Goal: Task Accomplishment & Management: Use online tool/utility

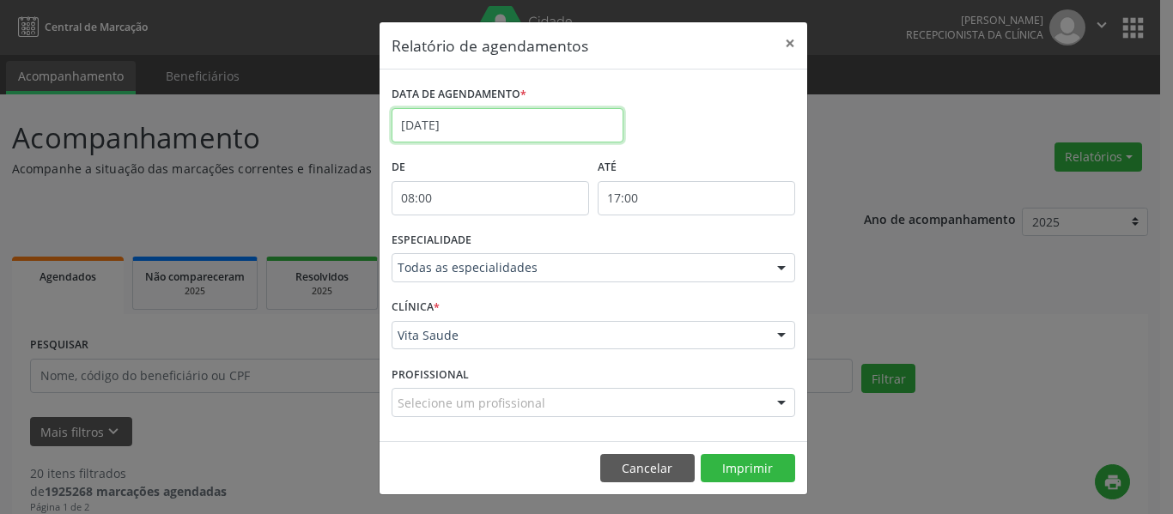
click at [481, 131] on body "Central de Marcação [PERSON_NAME] Recepcionista da clínica  Configurações Sair…" at bounding box center [586, 257] width 1173 height 514
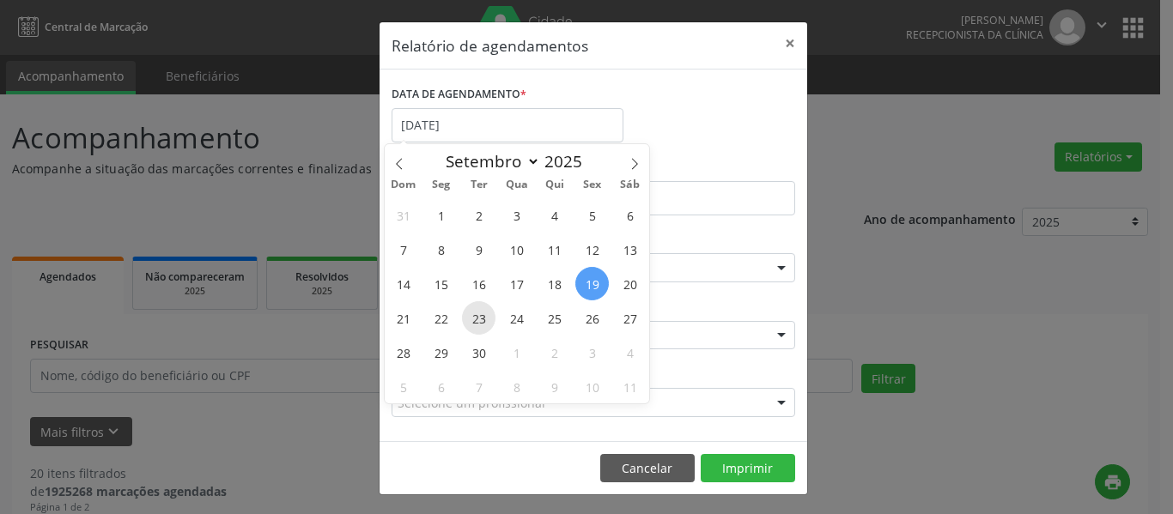
click at [476, 324] on span "23" at bounding box center [478, 317] width 33 height 33
type input "23/09/2025"
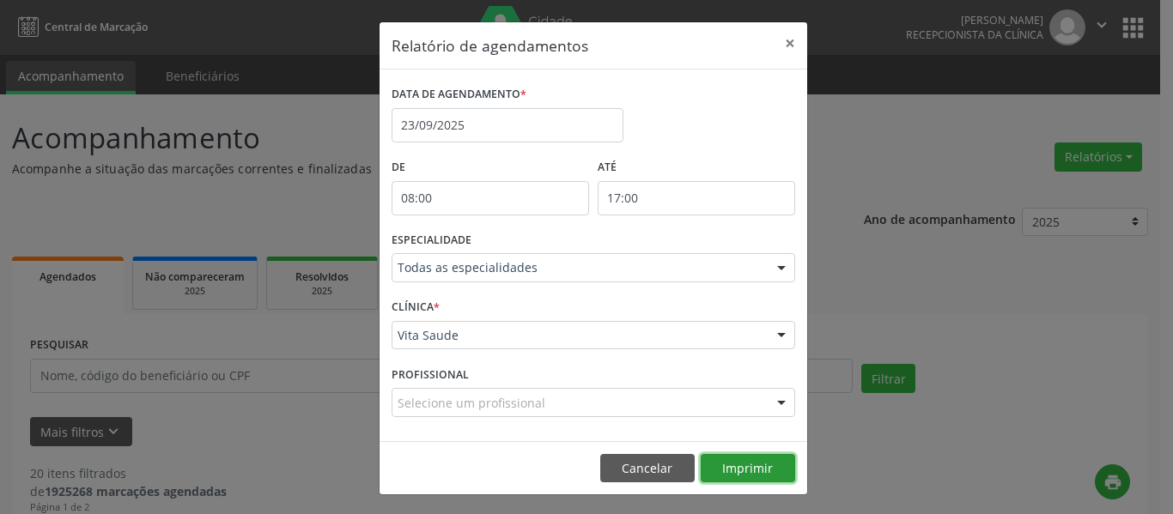
click at [722, 467] on button "Imprimir" at bounding box center [747, 468] width 94 height 29
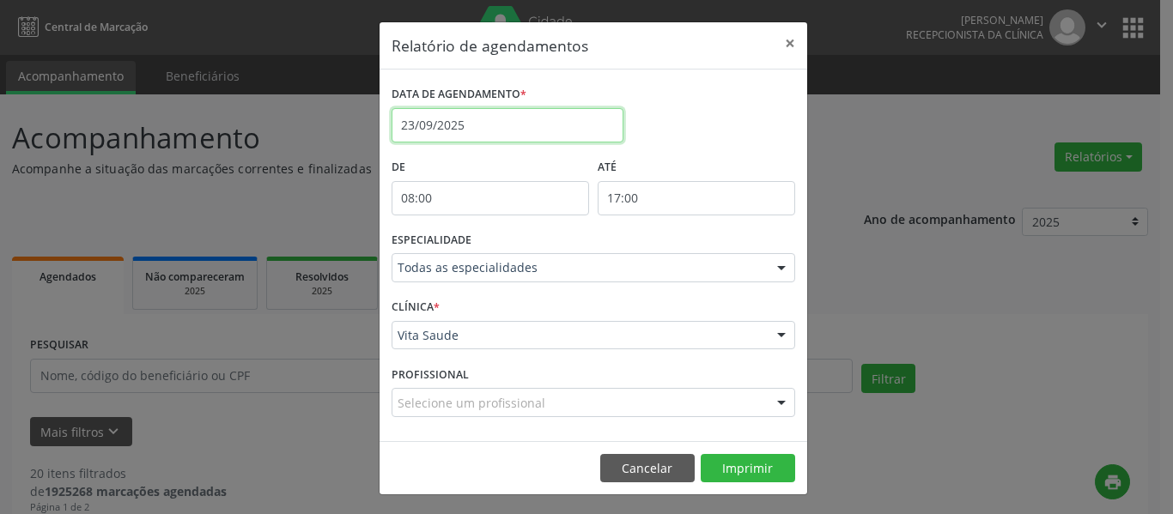
click at [466, 119] on input "23/09/2025" at bounding box center [507, 125] width 232 height 34
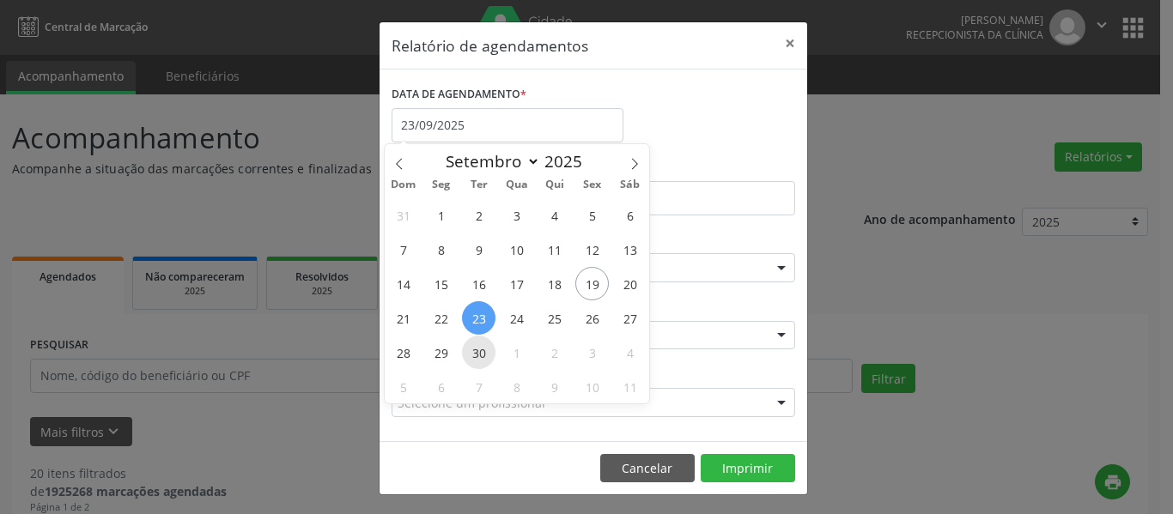
click at [484, 355] on span "30" at bounding box center [478, 352] width 33 height 33
type input "[DATE]"
click at [484, 355] on span "30" at bounding box center [478, 352] width 33 height 33
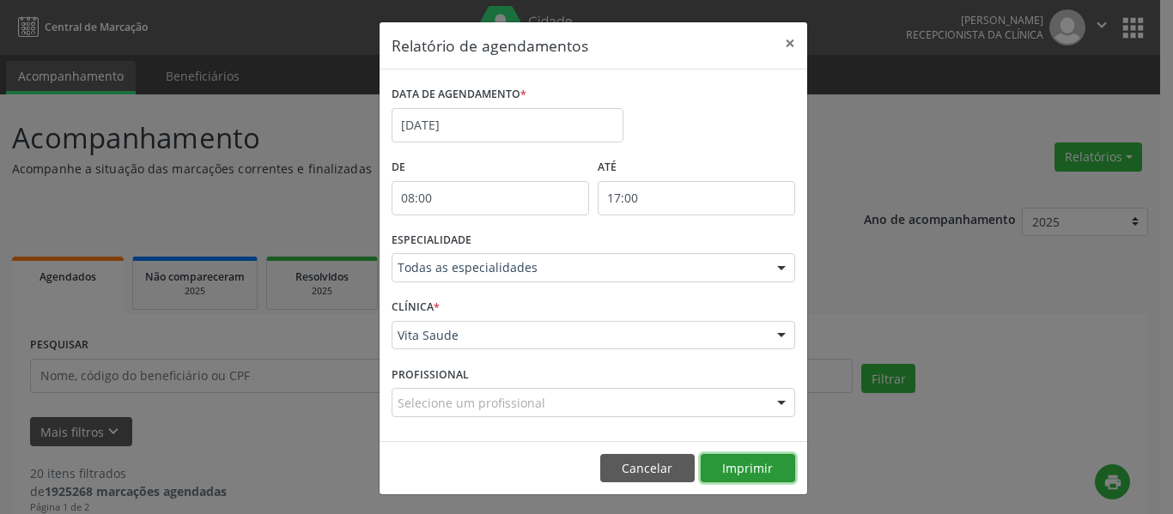
click at [732, 473] on button "Imprimir" at bounding box center [747, 468] width 94 height 29
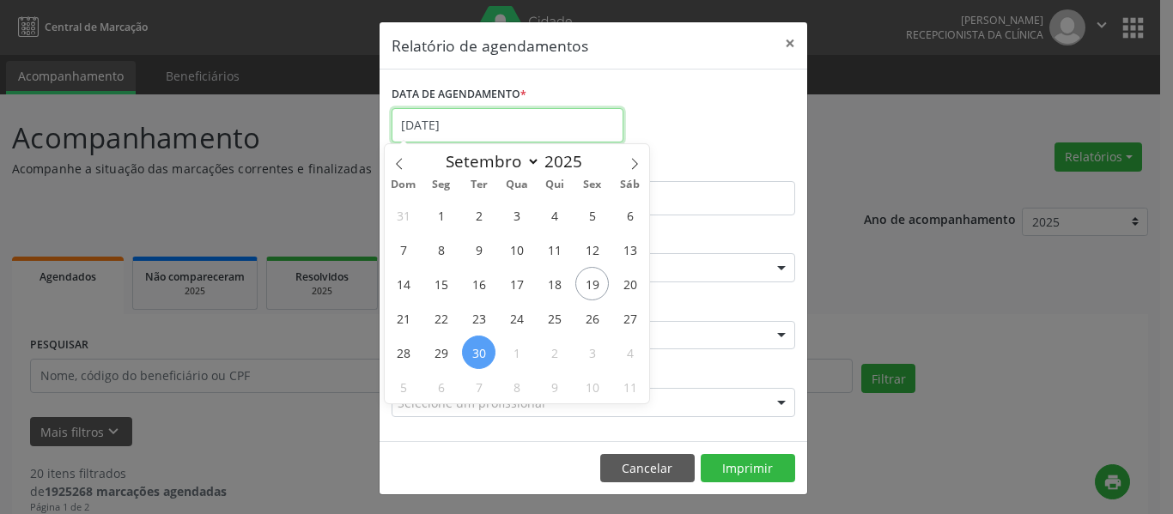
click at [456, 124] on input "[DATE]" at bounding box center [507, 125] width 232 height 34
click at [475, 379] on span "7" at bounding box center [478, 386] width 33 height 33
type input "[DATE]"
click at [476, 379] on span "7" at bounding box center [478, 386] width 33 height 33
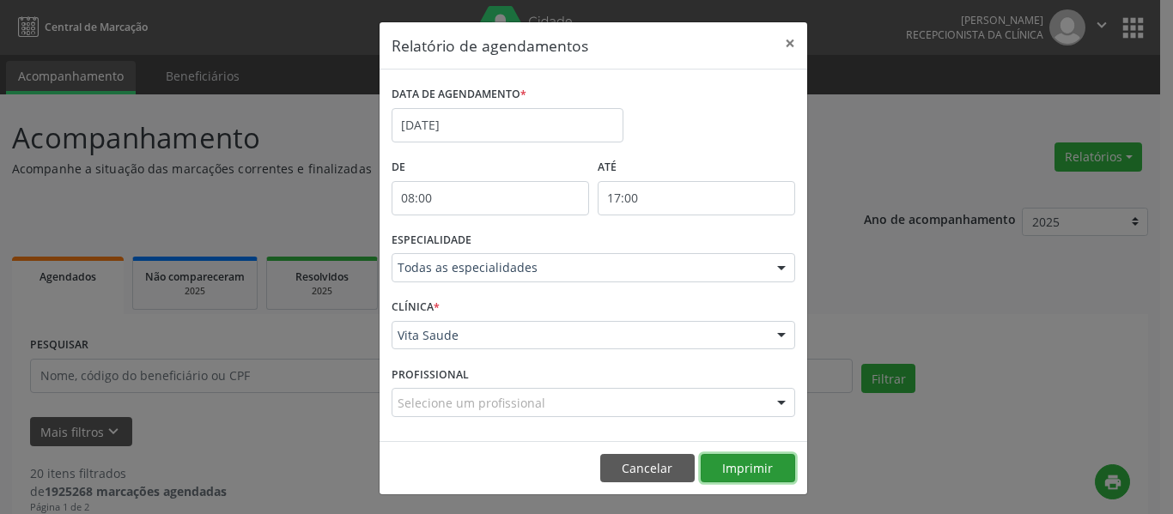
click at [732, 464] on button "Imprimir" at bounding box center [747, 468] width 94 height 29
